Goal: Navigation & Orientation: Find specific page/section

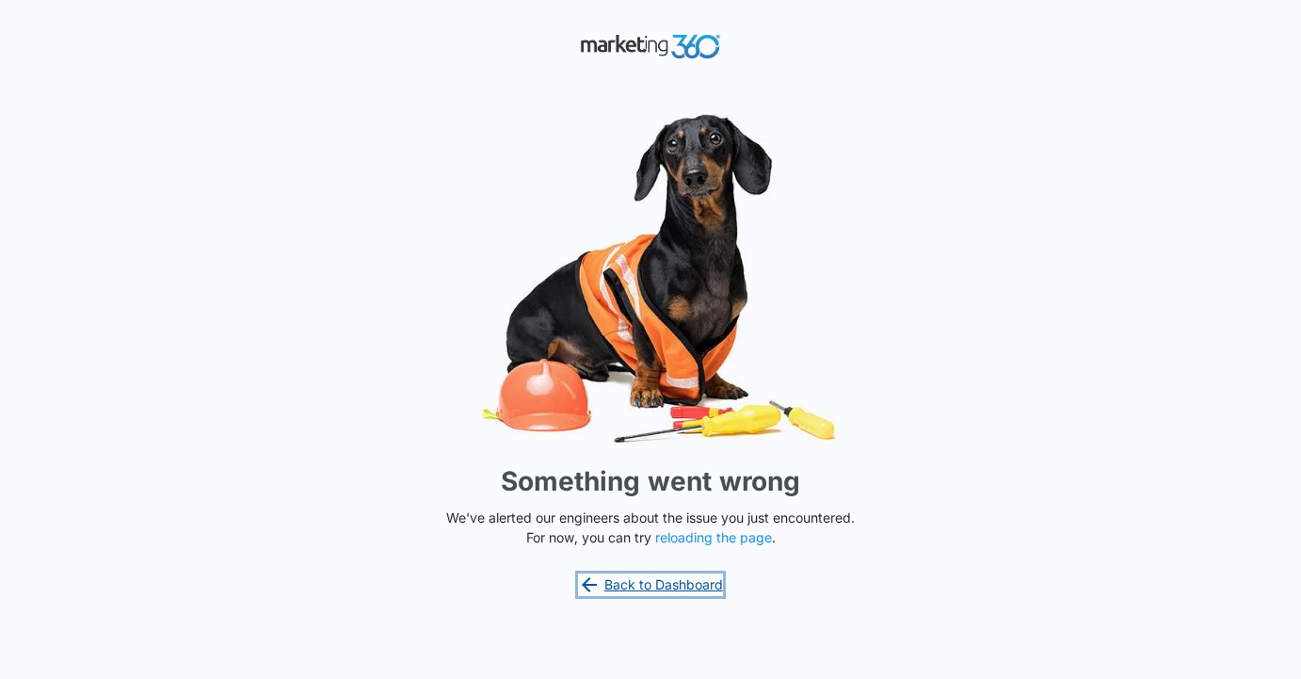
click at [648, 585] on link "Back to Dashboard" at bounding box center [650, 584] width 145 height 23
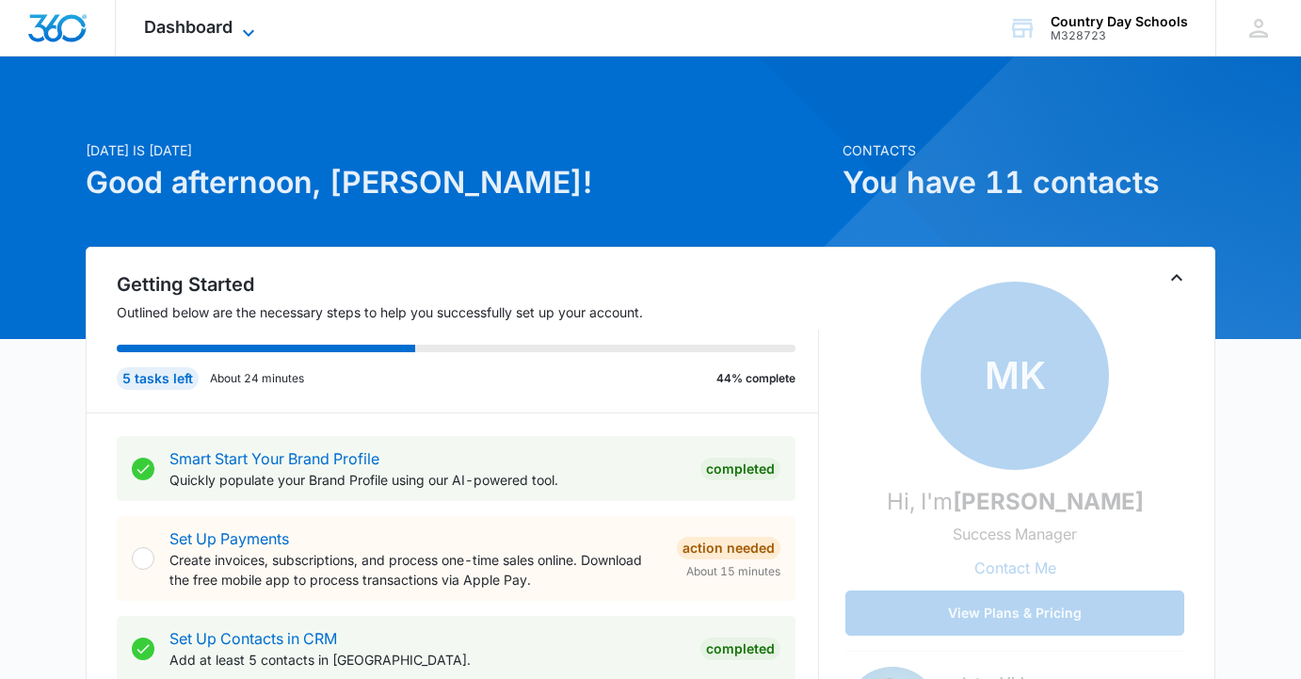
click at [220, 28] on span "Dashboard" at bounding box center [188, 27] width 88 height 20
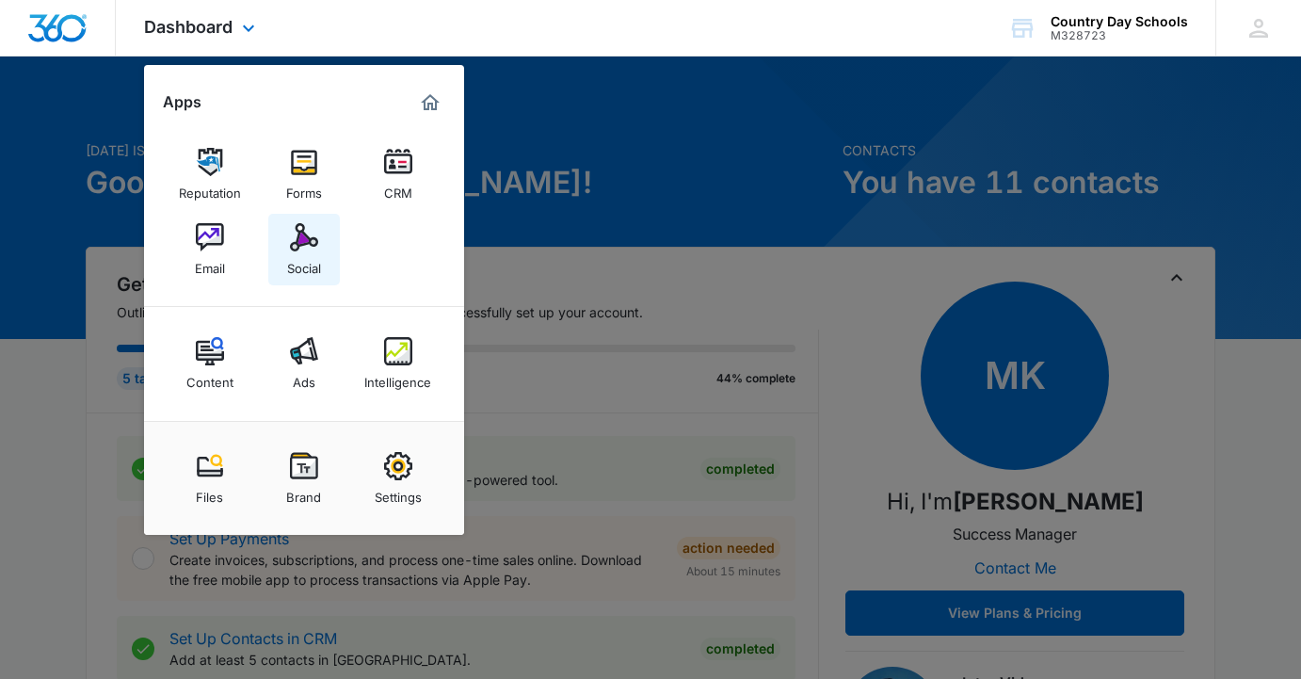
click at [294, 249] on img at bounding box center [304, 237] width 28 height 28
